Goal: Transaction & Acquisition: Subscribe to service/newsletter

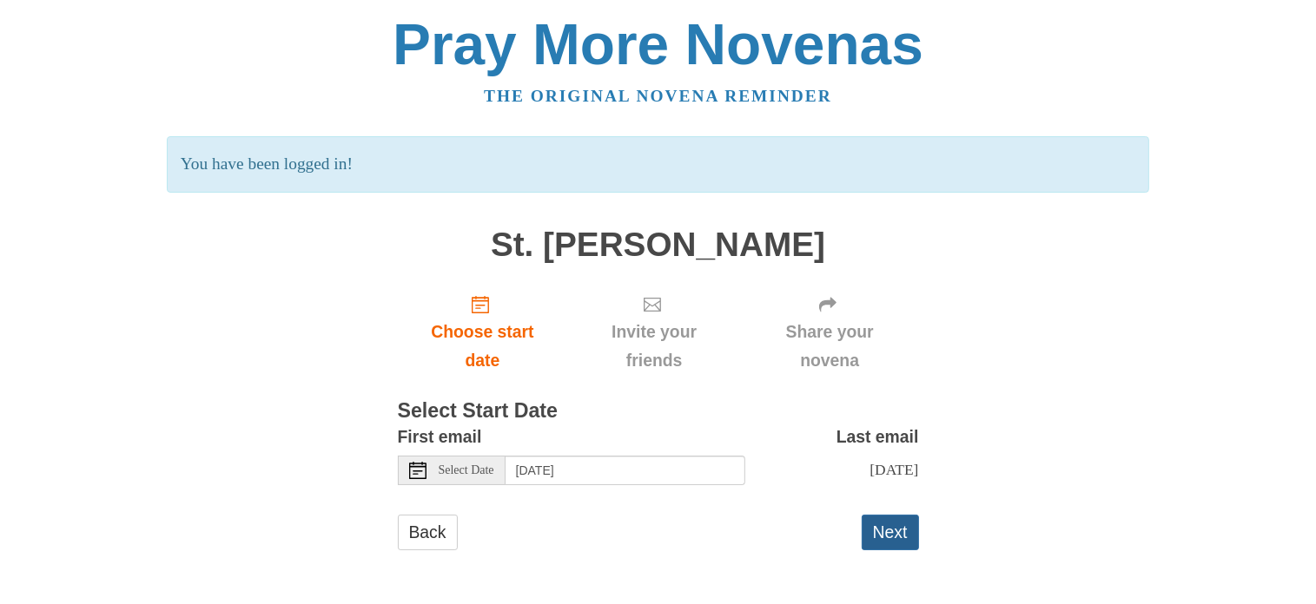
click at [899, 544] on button "Next" at bounding box center [889, 533] width 57 height 36
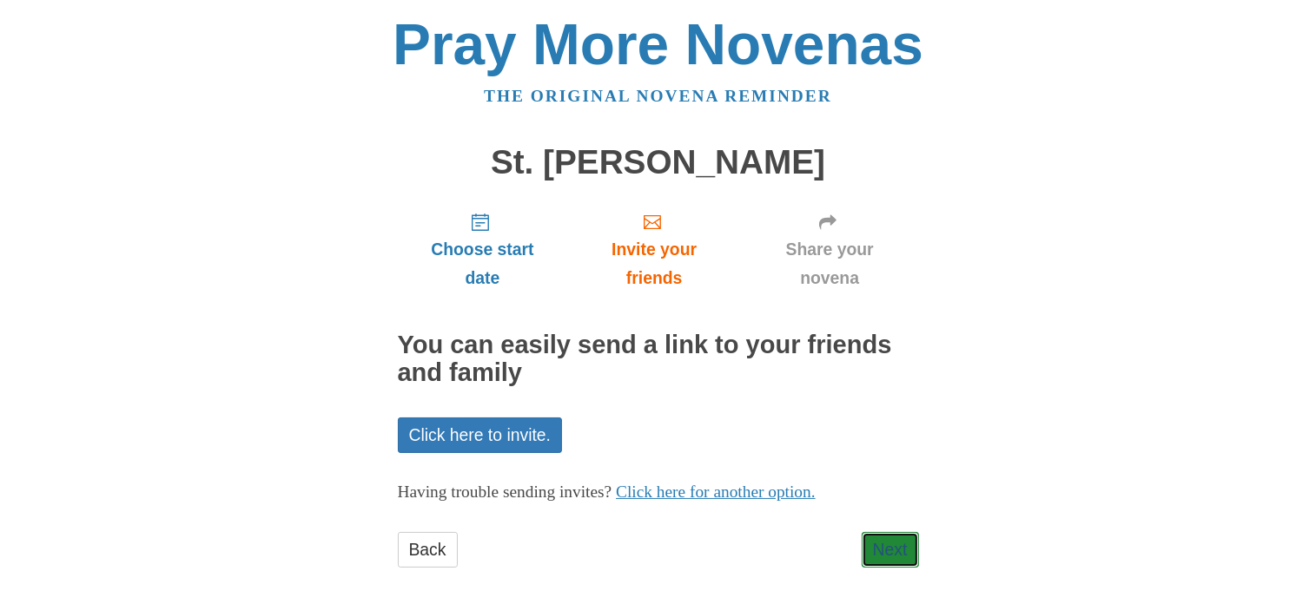
click at [899, 544] on link "Next" at bounding box center [889, 550] width 57 height 36
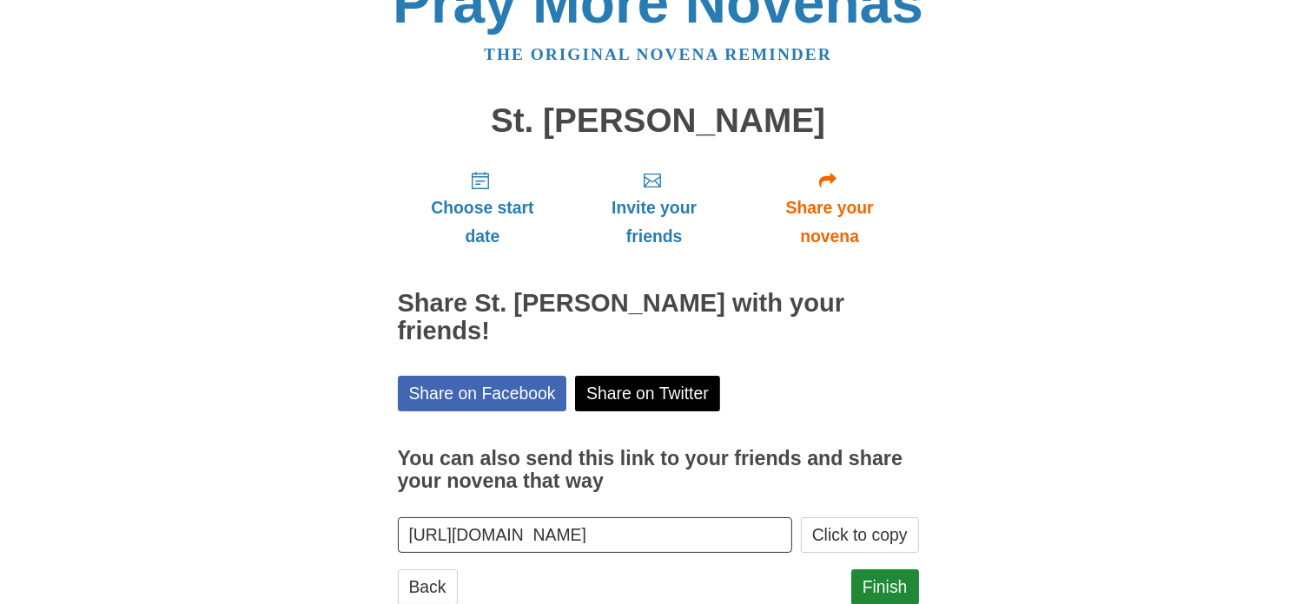
scroll to position [64, 0]
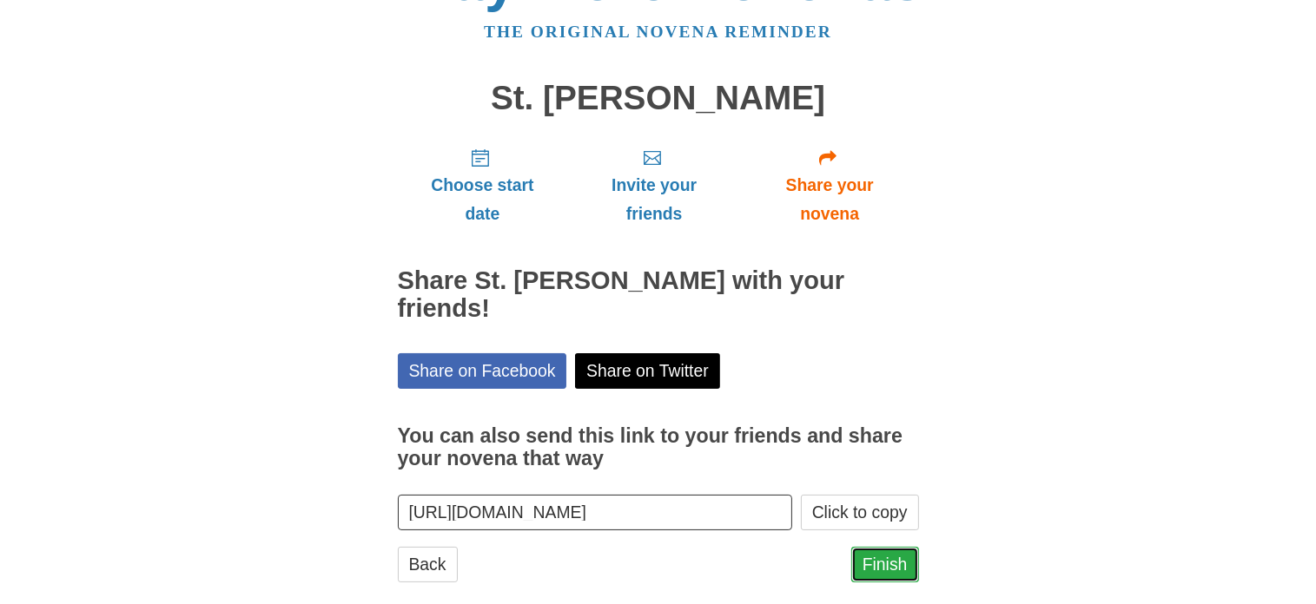
click at [896, 547] on link "Finish" at bounding box center [885, 565] width 68 height 36
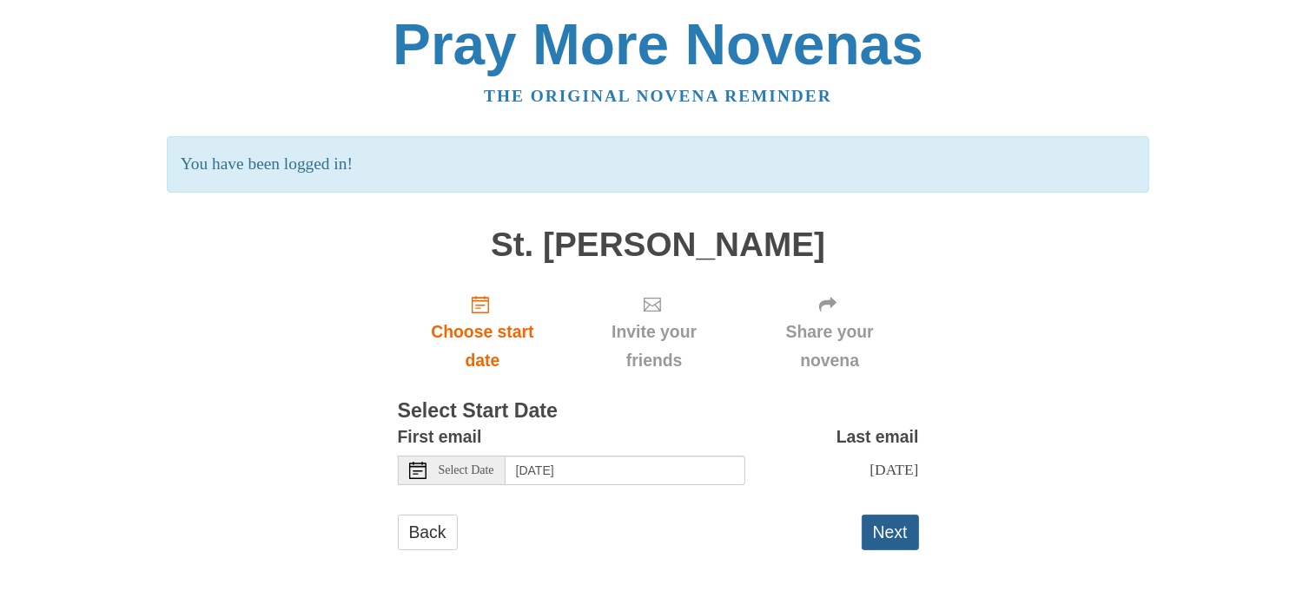
click at [888, 544] on button "Next" at bounding box center [889, 533] width 57 height 36
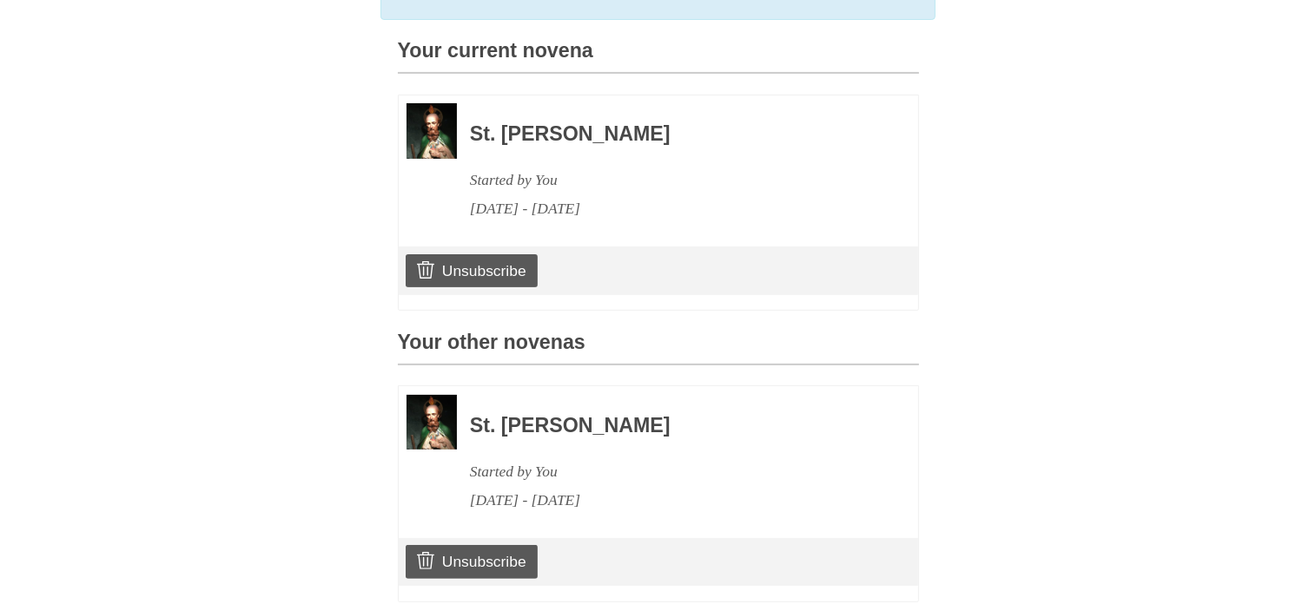
scroll to position [226, 0]
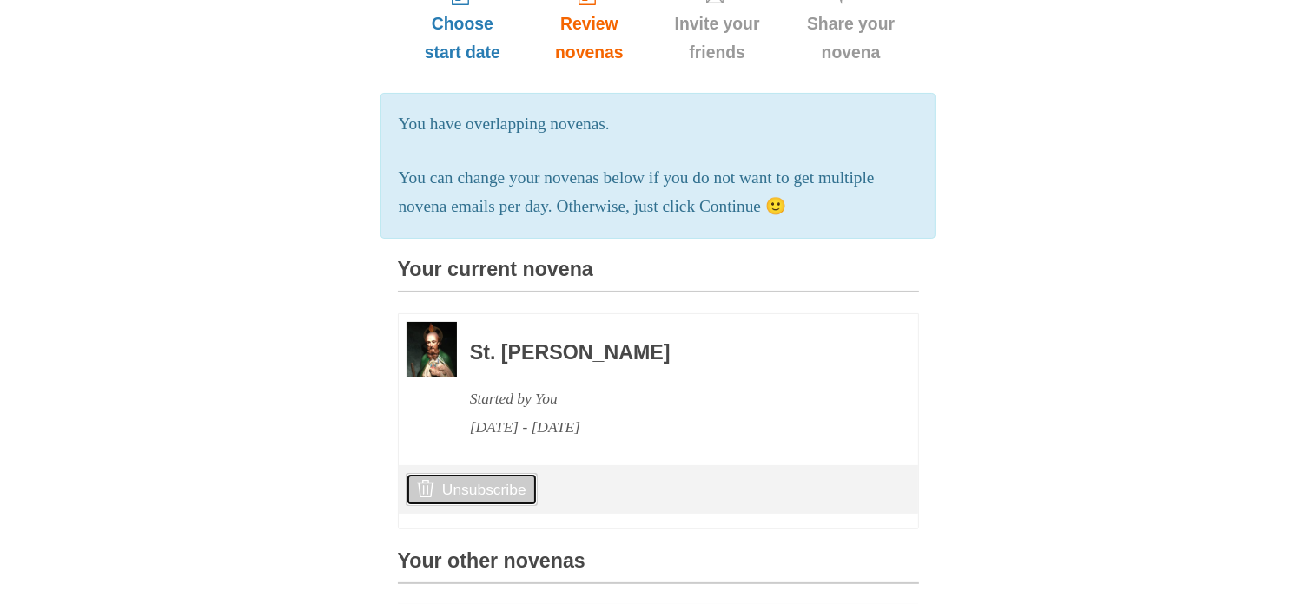
click at [475, 506] on link "Unsubscribe" at bounding box center [471, 489] width 131 height 33
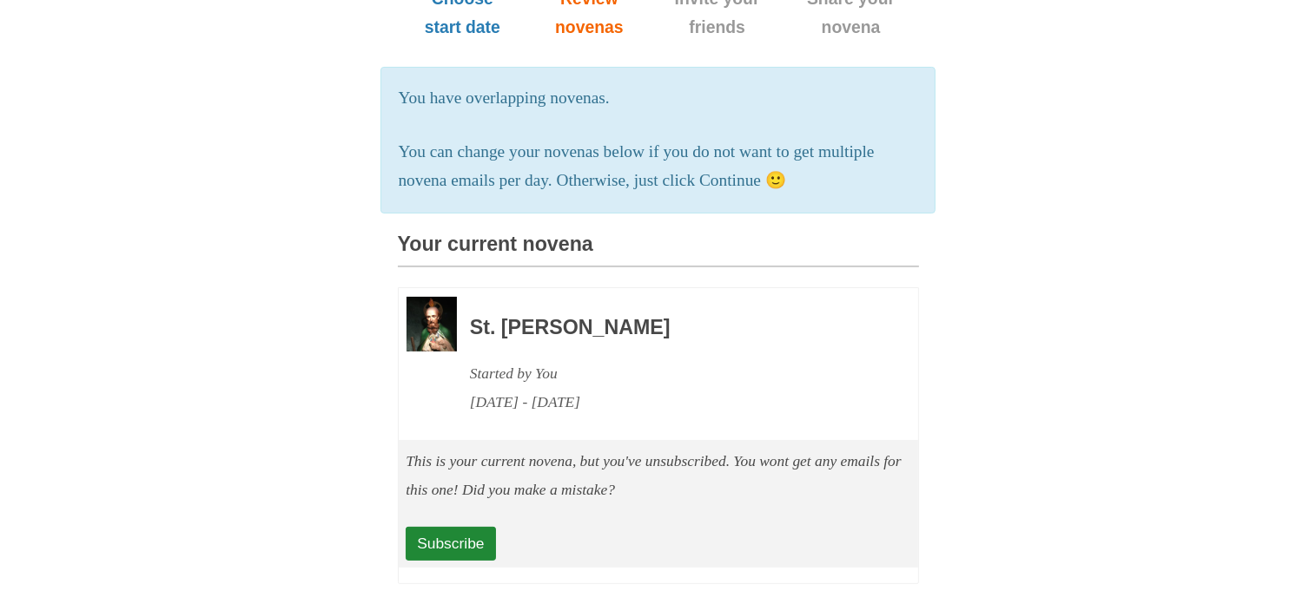
scroll to position [434, 0]
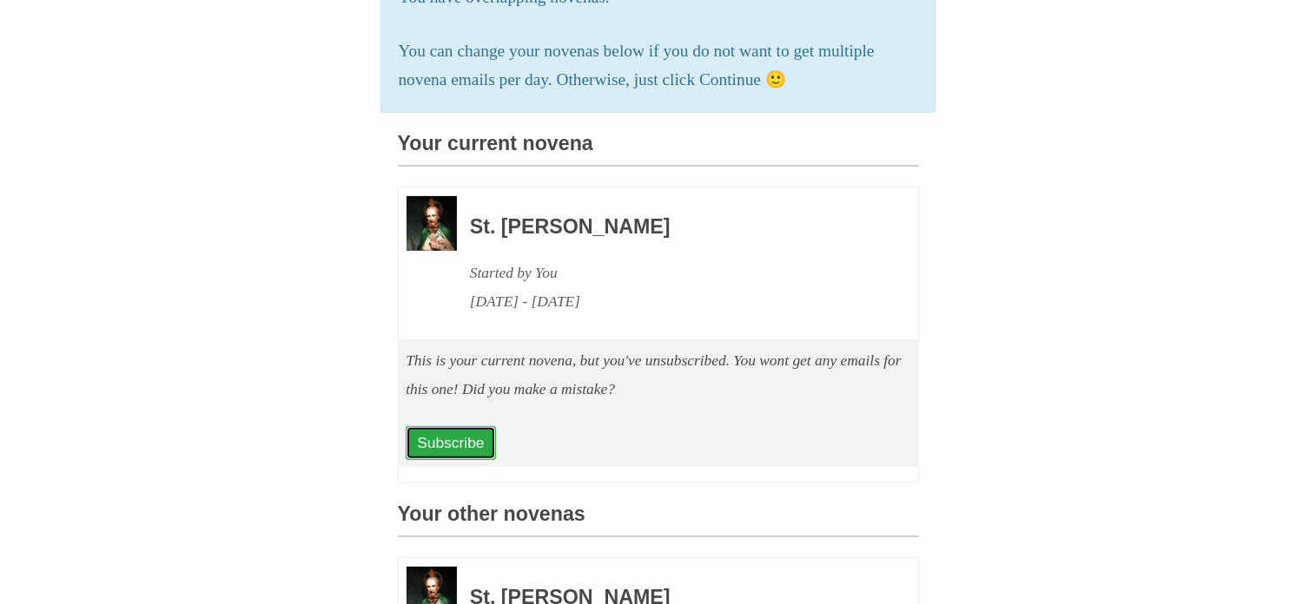
click at [433, 459] on link "Subscribe" at bounding box center [450, 442] width 89 height 33
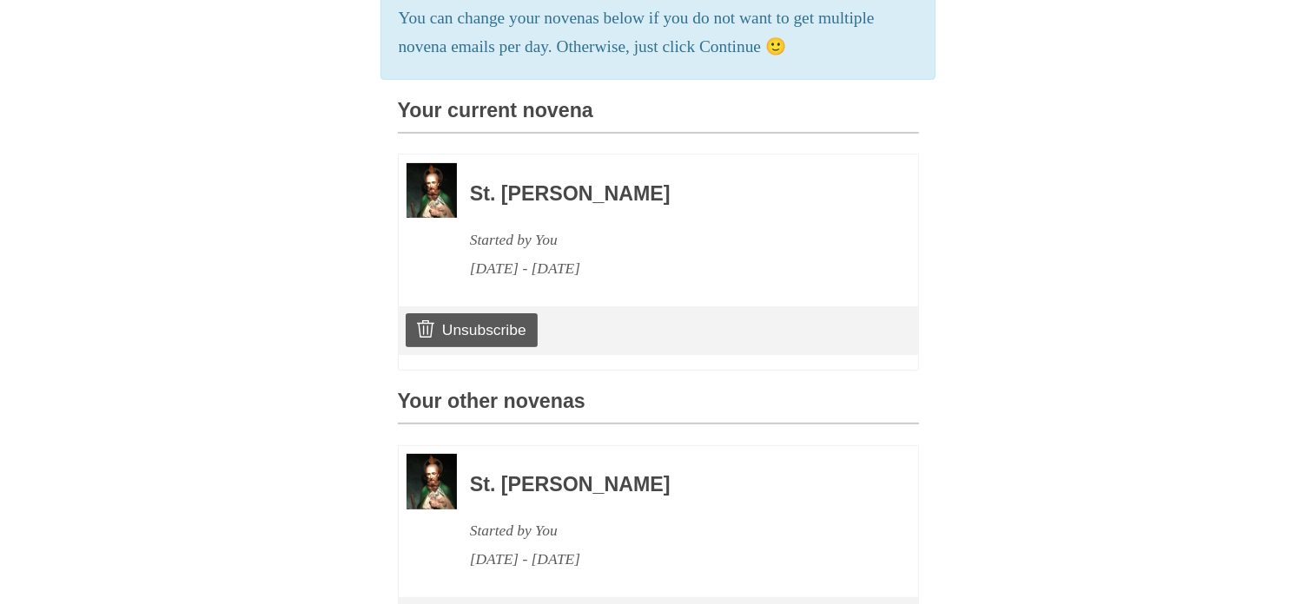
scroll to position [434, 0]
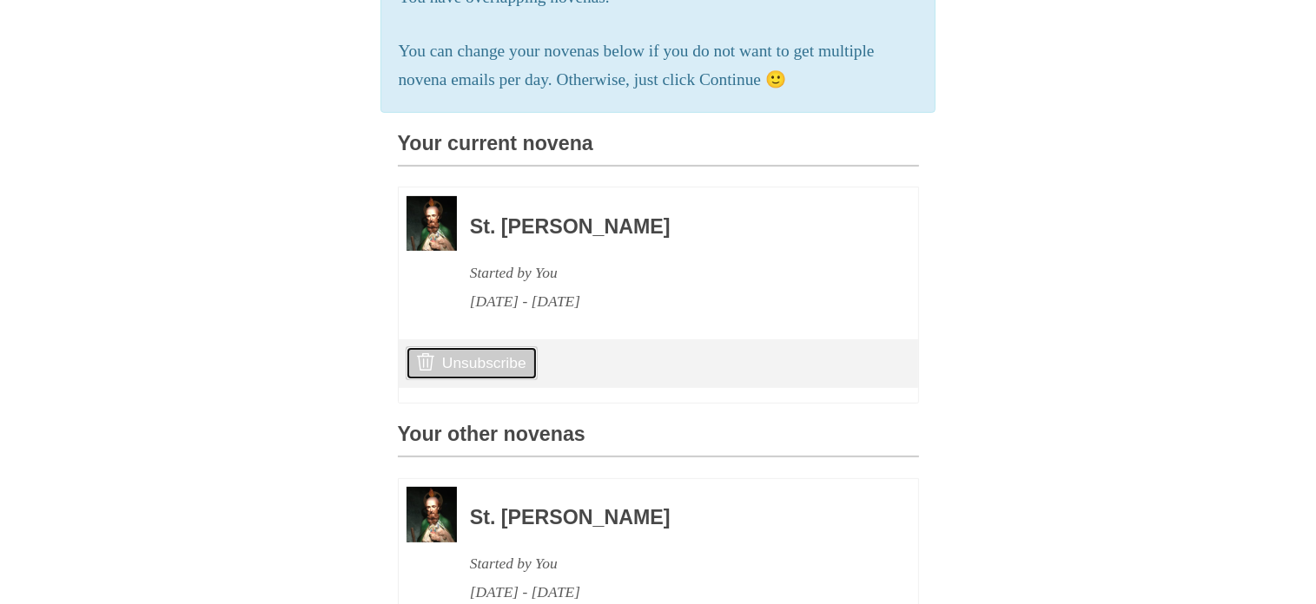
click at [474, 379] on link "Unsubscribe" at bounding box center [471, 362] width 131 height 33
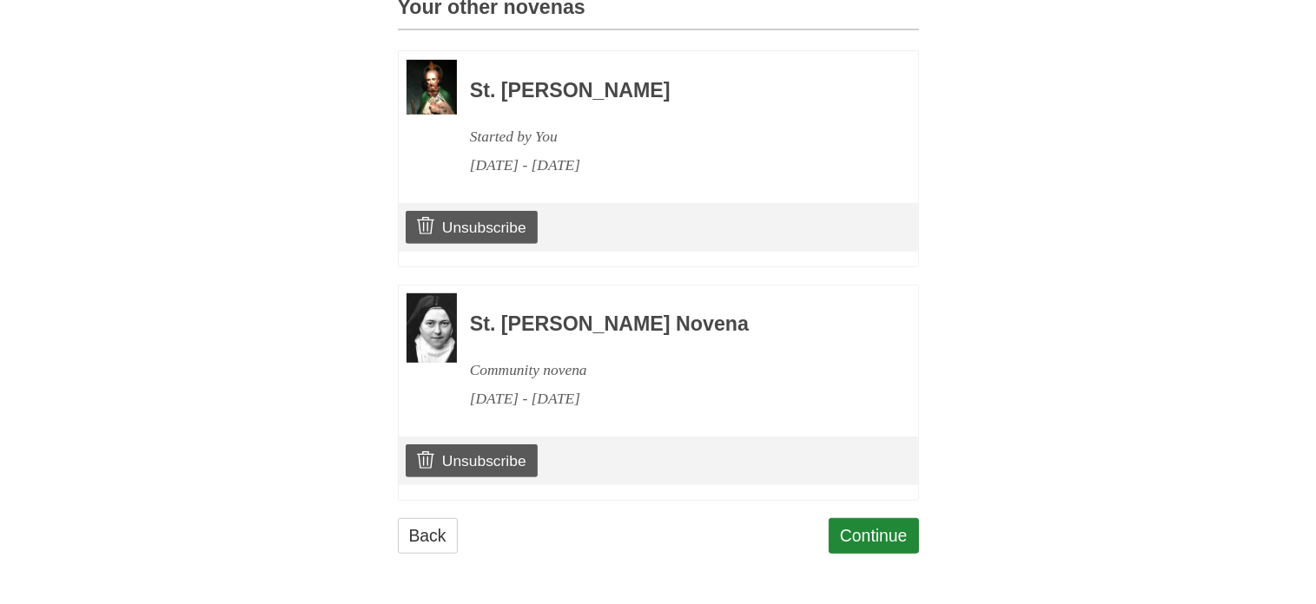
scroll to position [966, 0]
click at [486, 227] on link "Unsubscribe" at bounding box center [471, 227] width 131 height 33
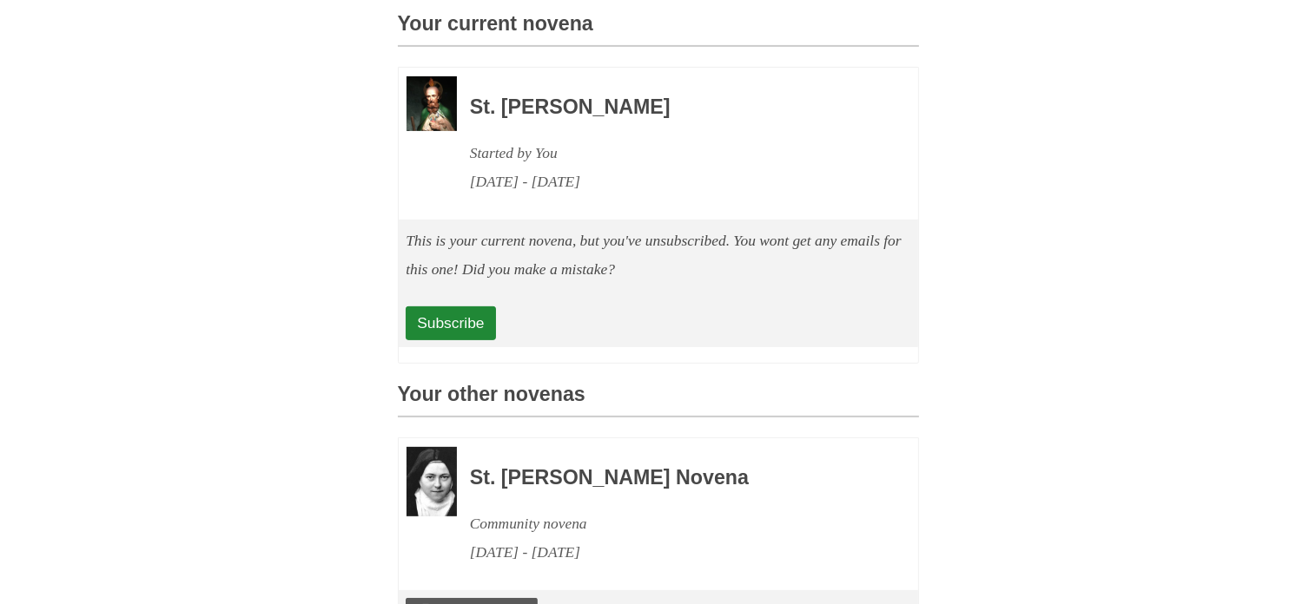
scroll to position [588, 0]
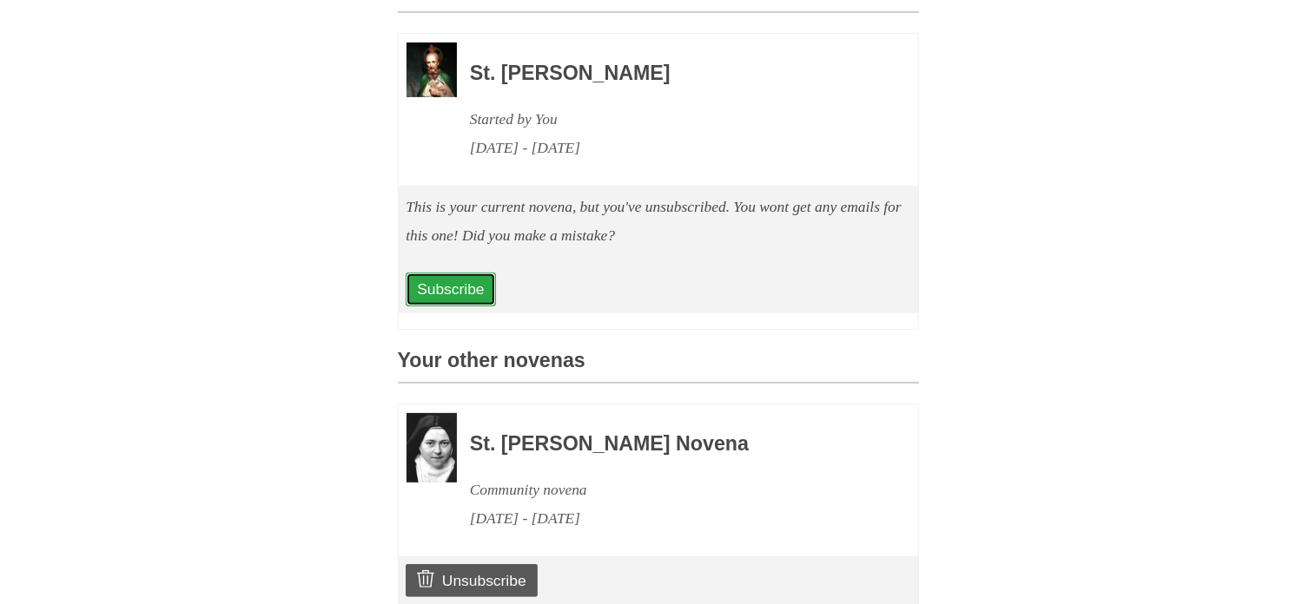
click at [469, 306] on link "Subscribe" at bounding box center [450, 289] width 89 height 33
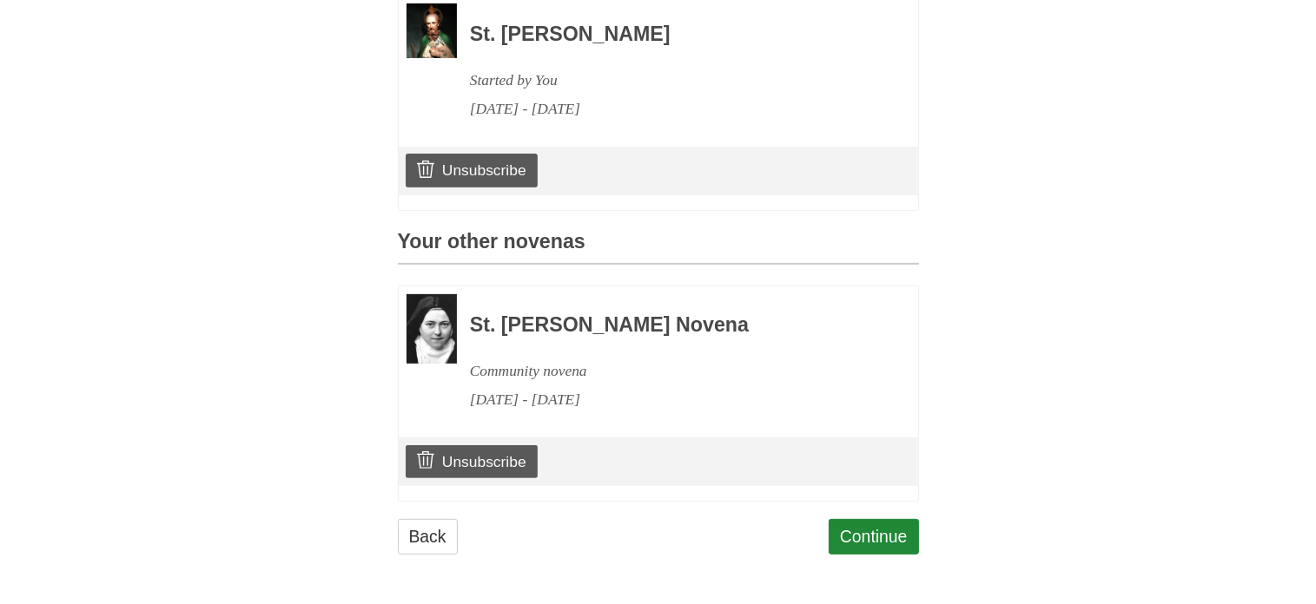
scroll to position [653, 0]
click at [861, 528] on link "Continue" at bounding box center [873, 536] width 90 height 36
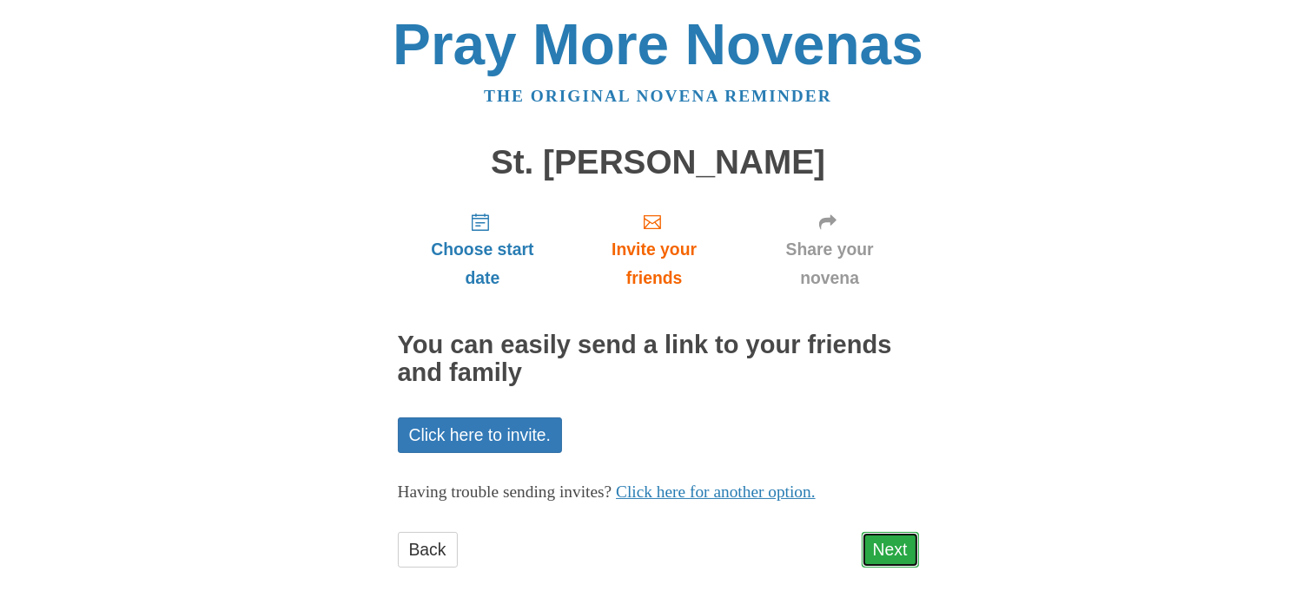
click at [882, 534] on link "Next" at bounding box center [889, 550] width 57 height 36
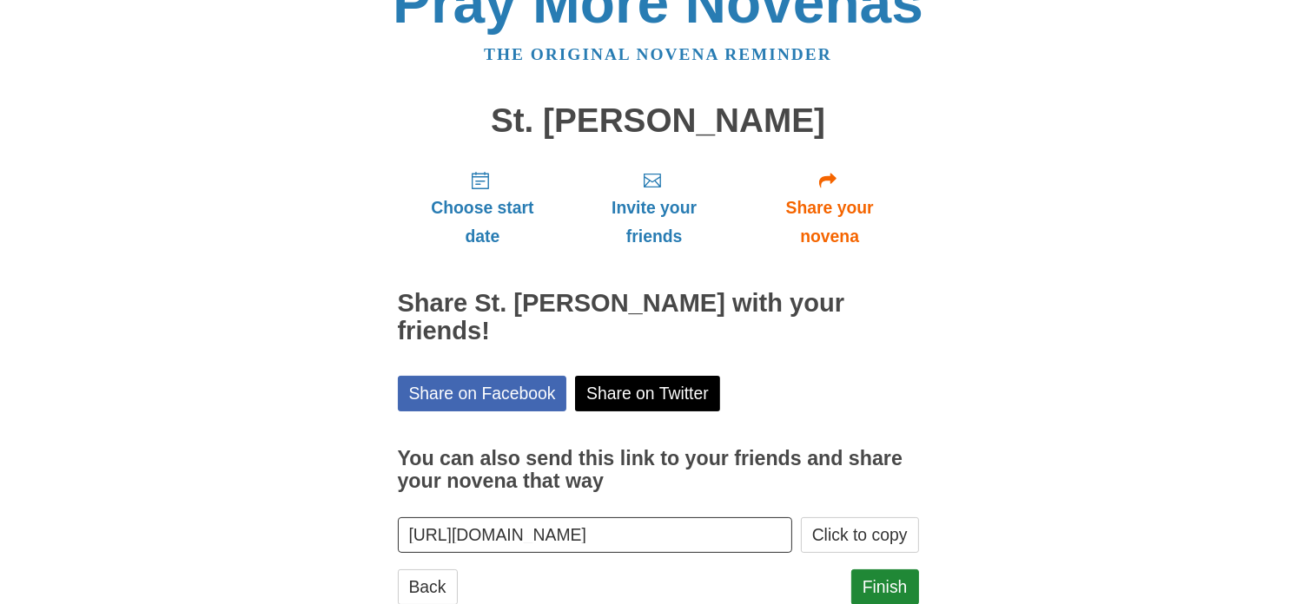
scroll to position [64, 0]
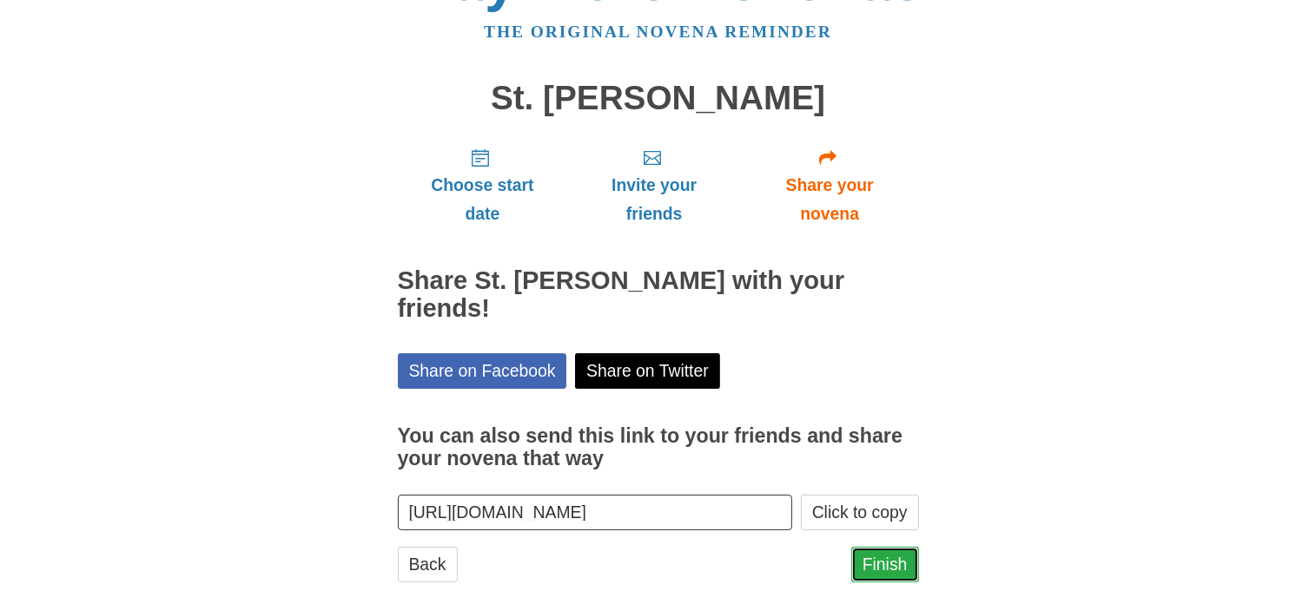
click at [881, 547] on link "Finish" at bounding box center [885, 565] width 68 height 36
